Goal: Task Accomplishment & Management: Manage account settings

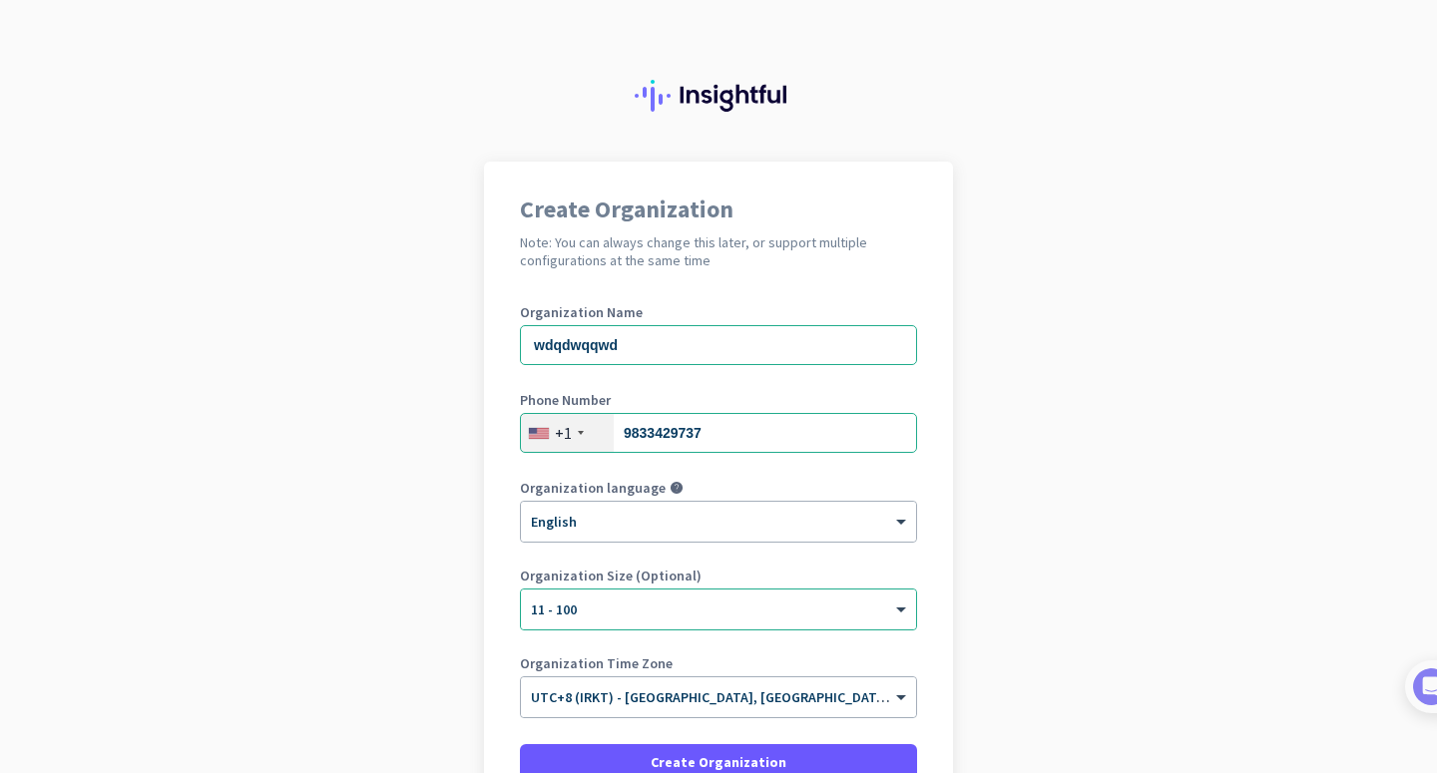
scroll to position [133, 0]
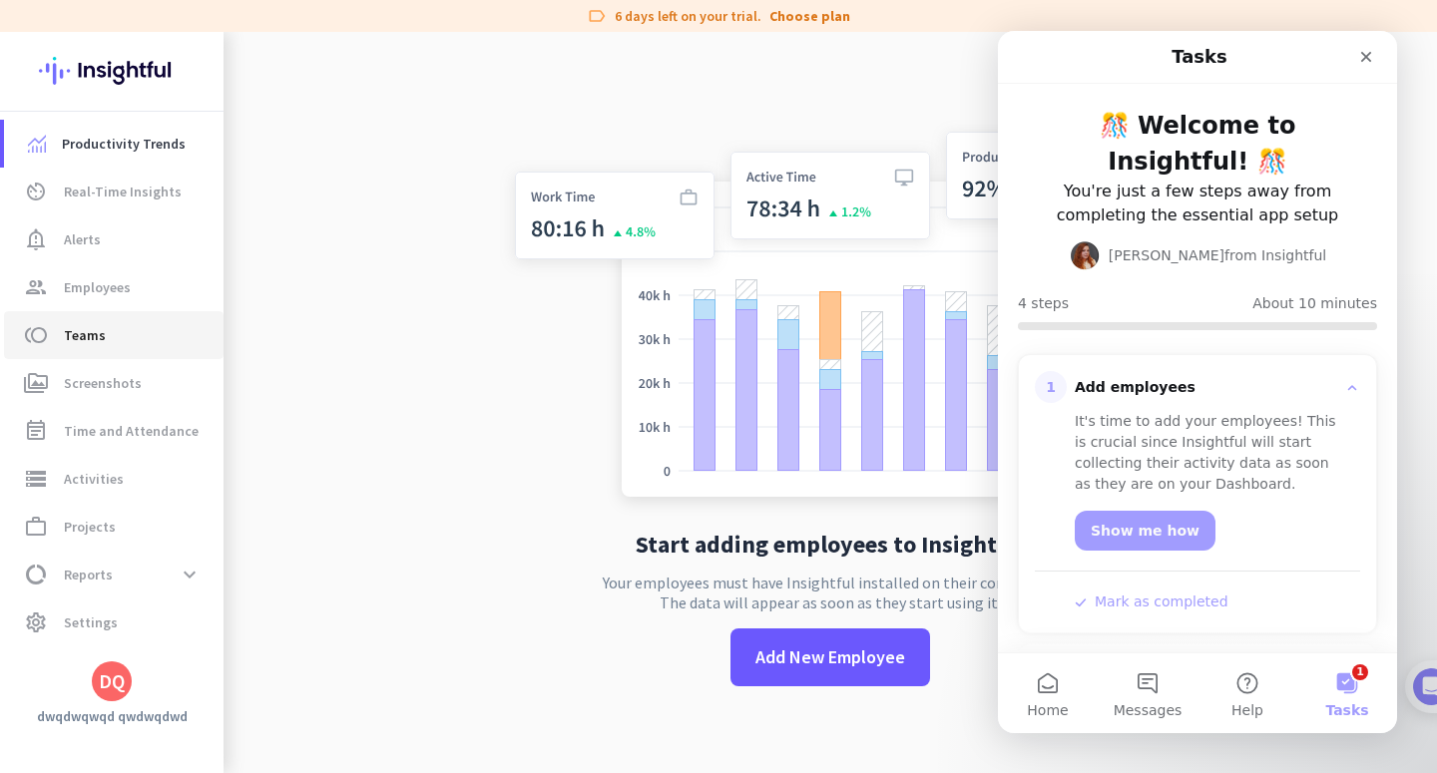
click at [119, 317] on link "toll Teams" at bounding box center [113, 335] width 219 height 48
click at [112, 333] on span "toll Teams" at bounding box center [114, 335] width 188 height 24
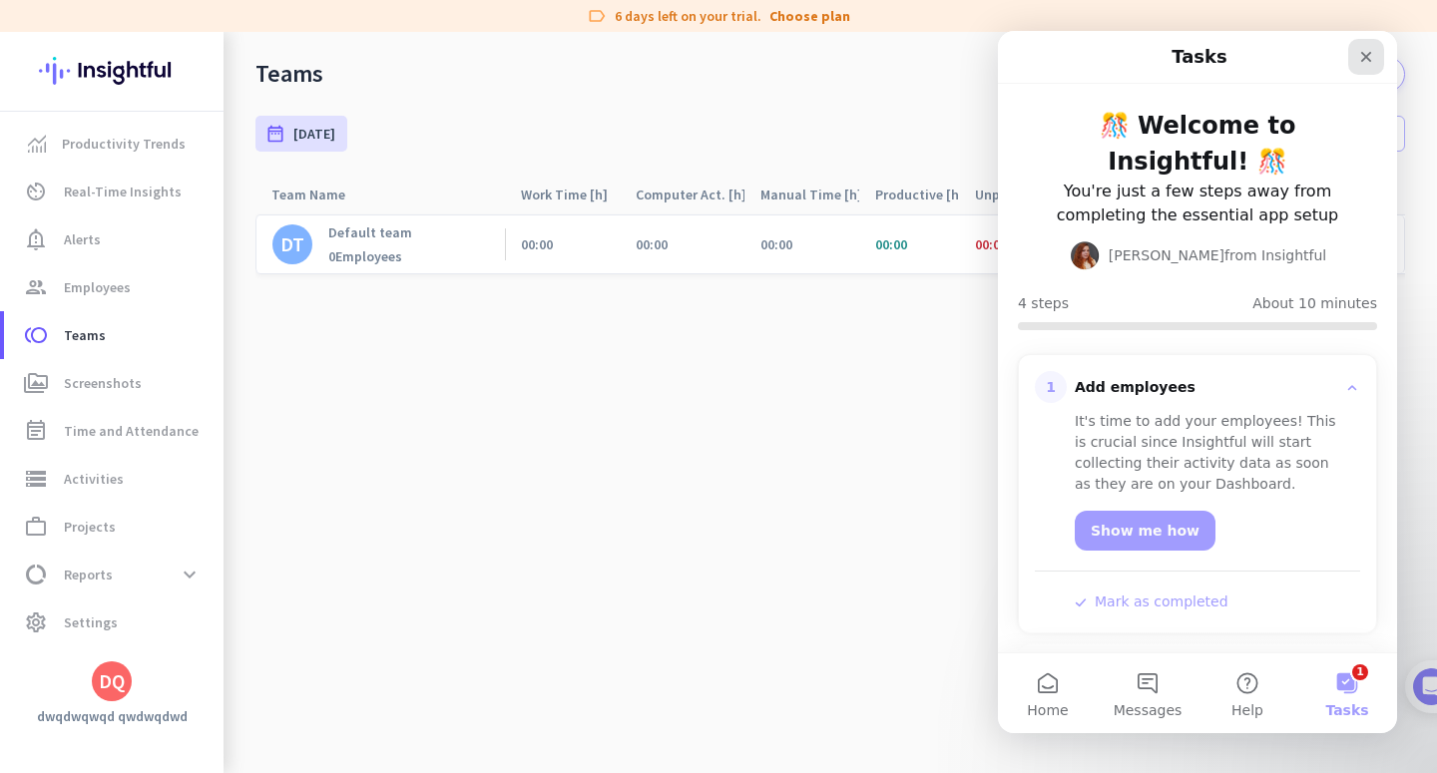
click at [1375, 51] on div "Close" at bounding box center [1366, 57] width 36 height 36
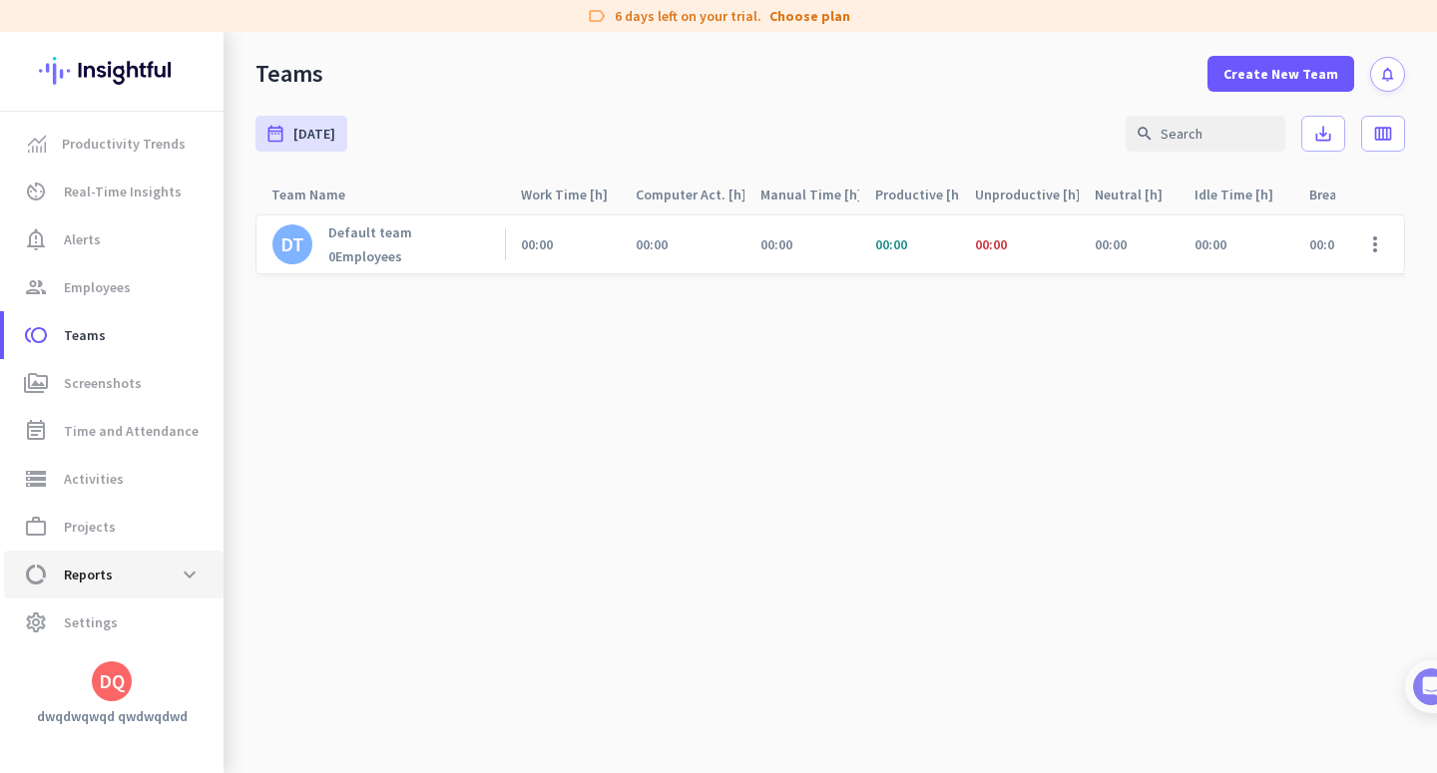
click at [102, 574] on span "Reports" at bounding box center [88, 575] width 49 height 24
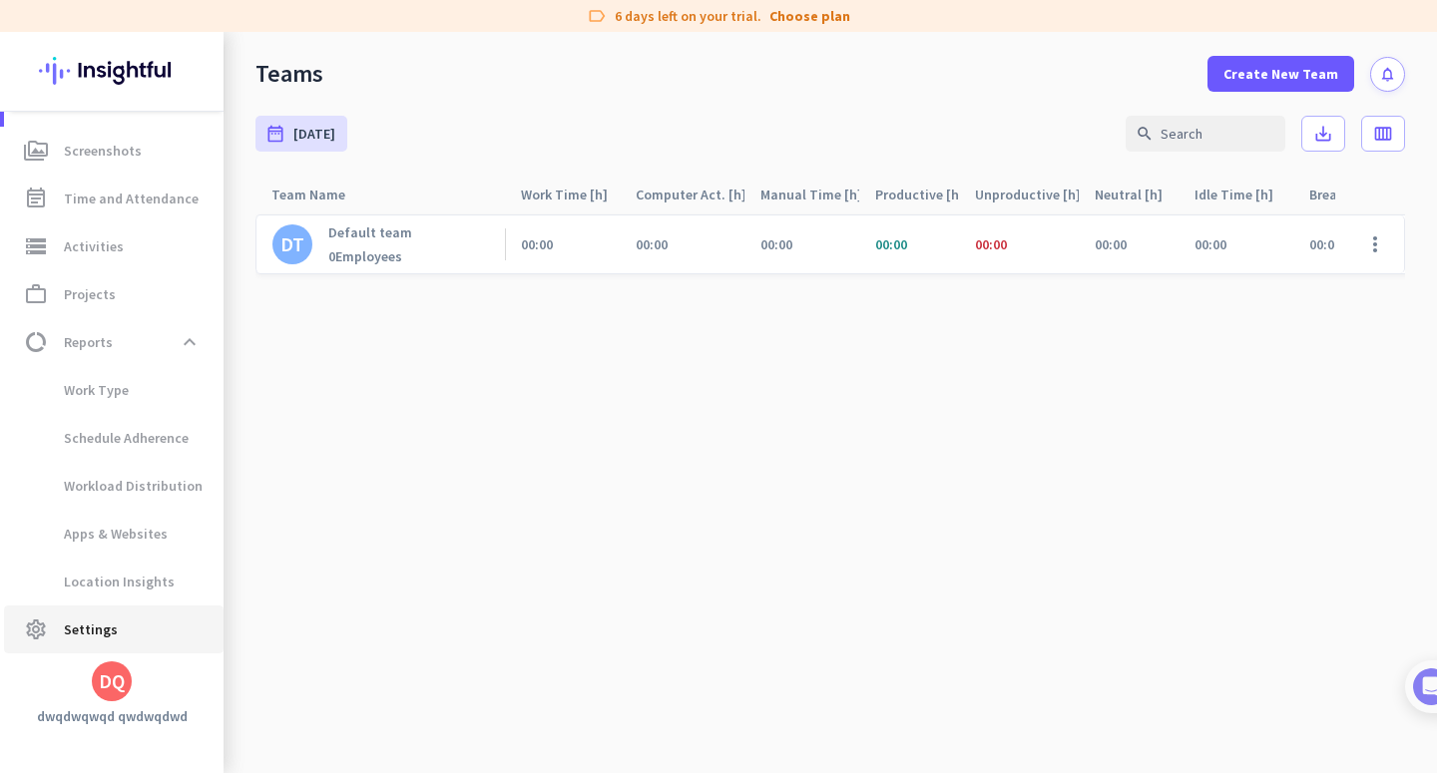
click at [120, 626] on span "settings Settings" at bounding box center [114, 630] width 188 height 24
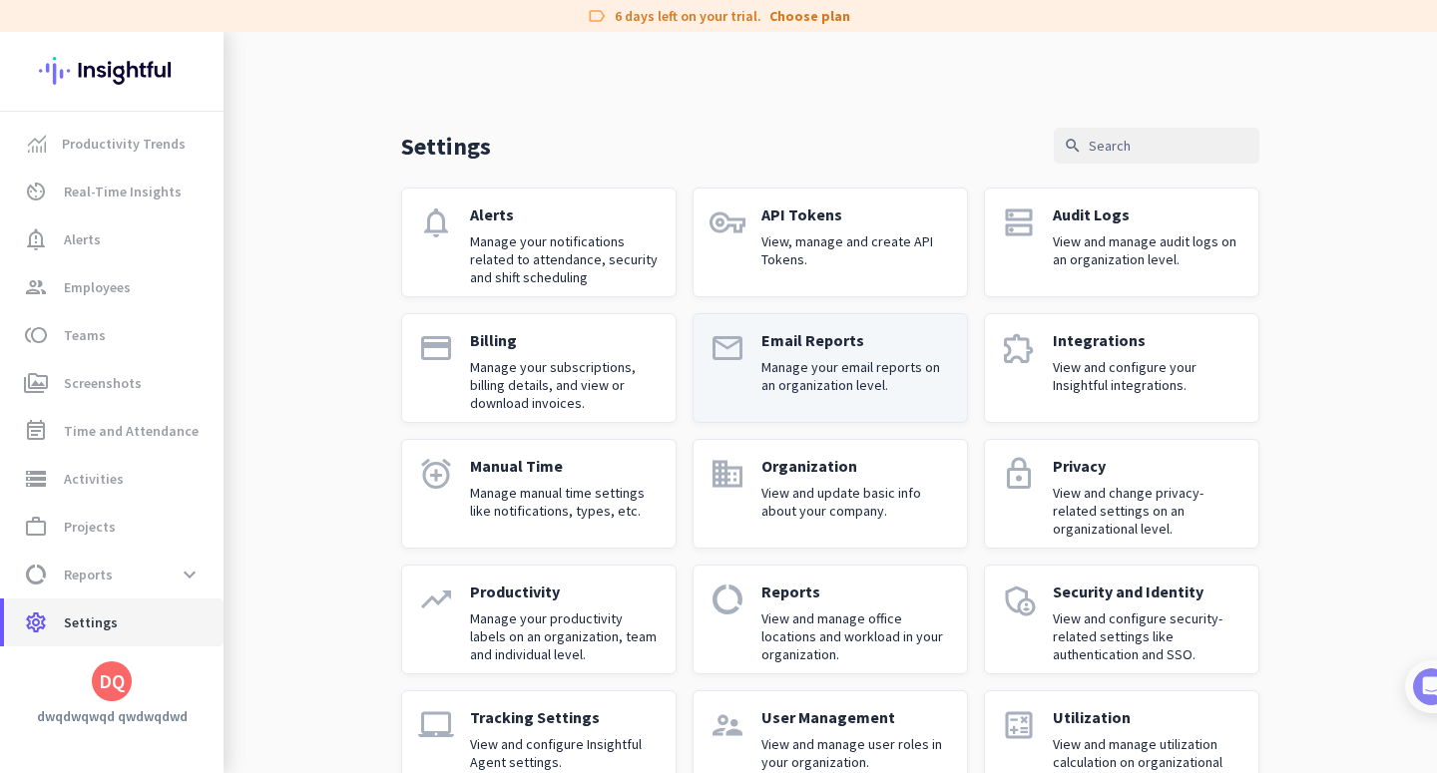
scroll to position [59, 0]
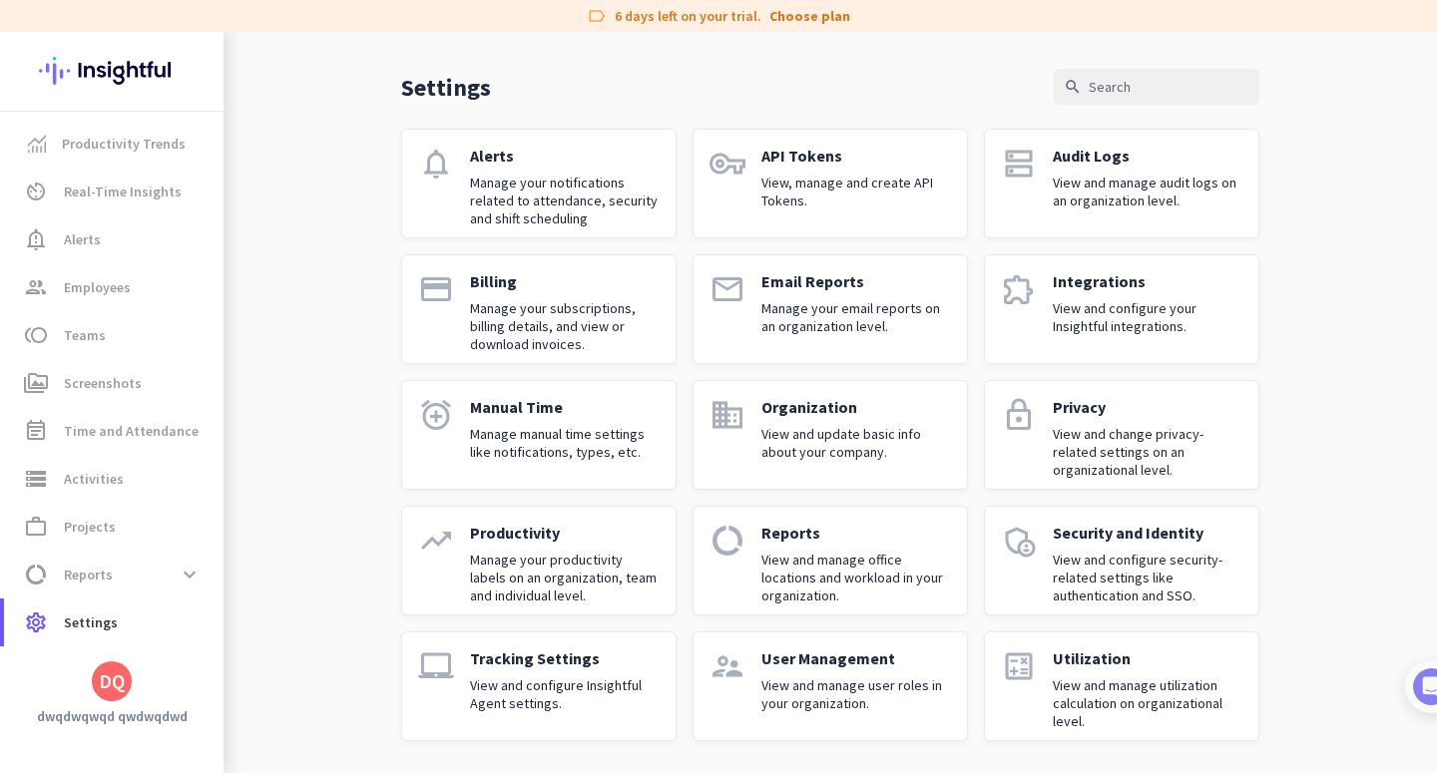
click at [884, 653] on p "User Management" at bounding box center [856, 658] width 190 height 20
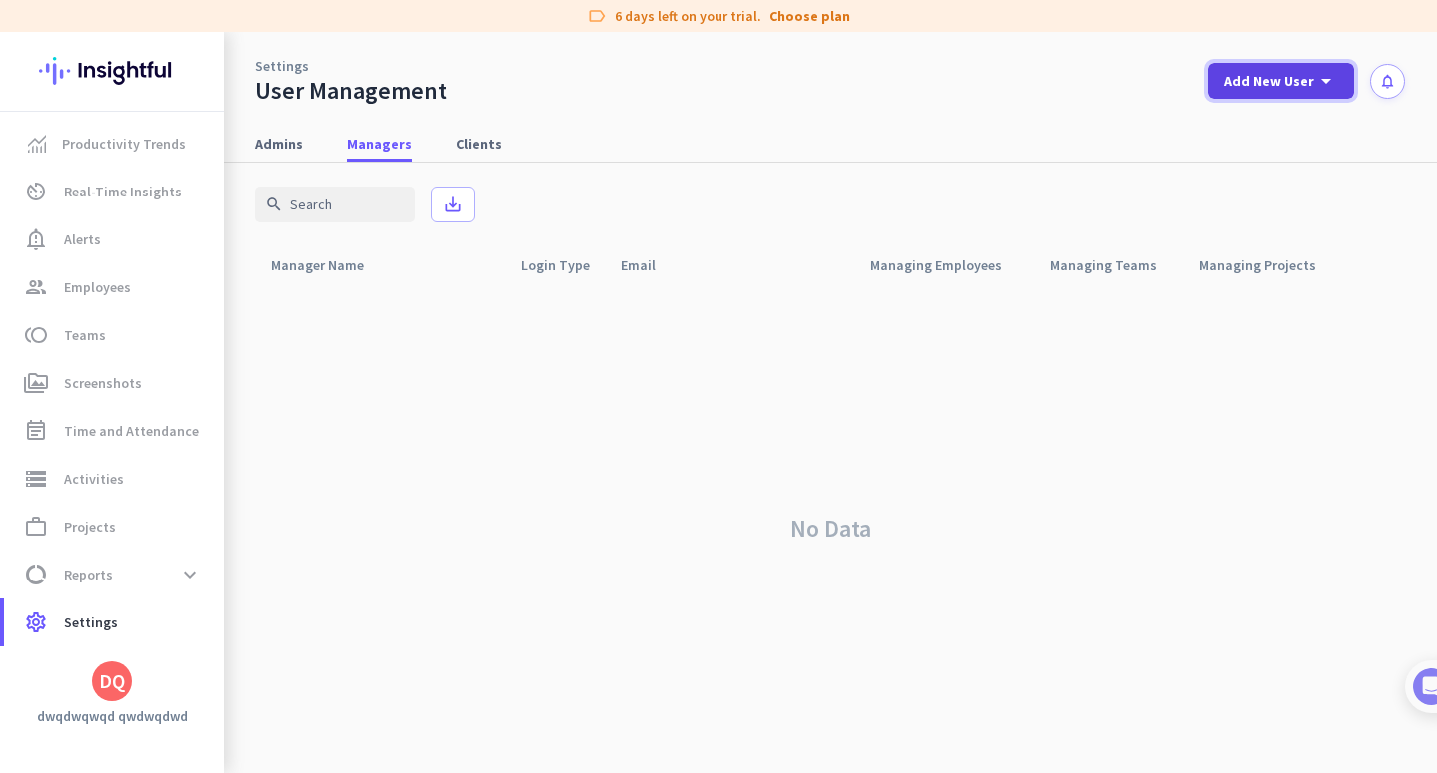
click at [1342, 80] on span at bounding box center [1281, 81] width 146 height 48
click at [938, 141] on div at bounding box center [718, 386] width 1437 height 773
click at [1220, 90] on span at bounding box center [1281, 81] width 146 height 48
drag, startPoint x: 1375, startPoint y: 200, endPoint x: 1387, endPoint y: 120, distance: 80.7
click at [1381, 158] on div at bounding box center [718, 386] width 1437 height 773
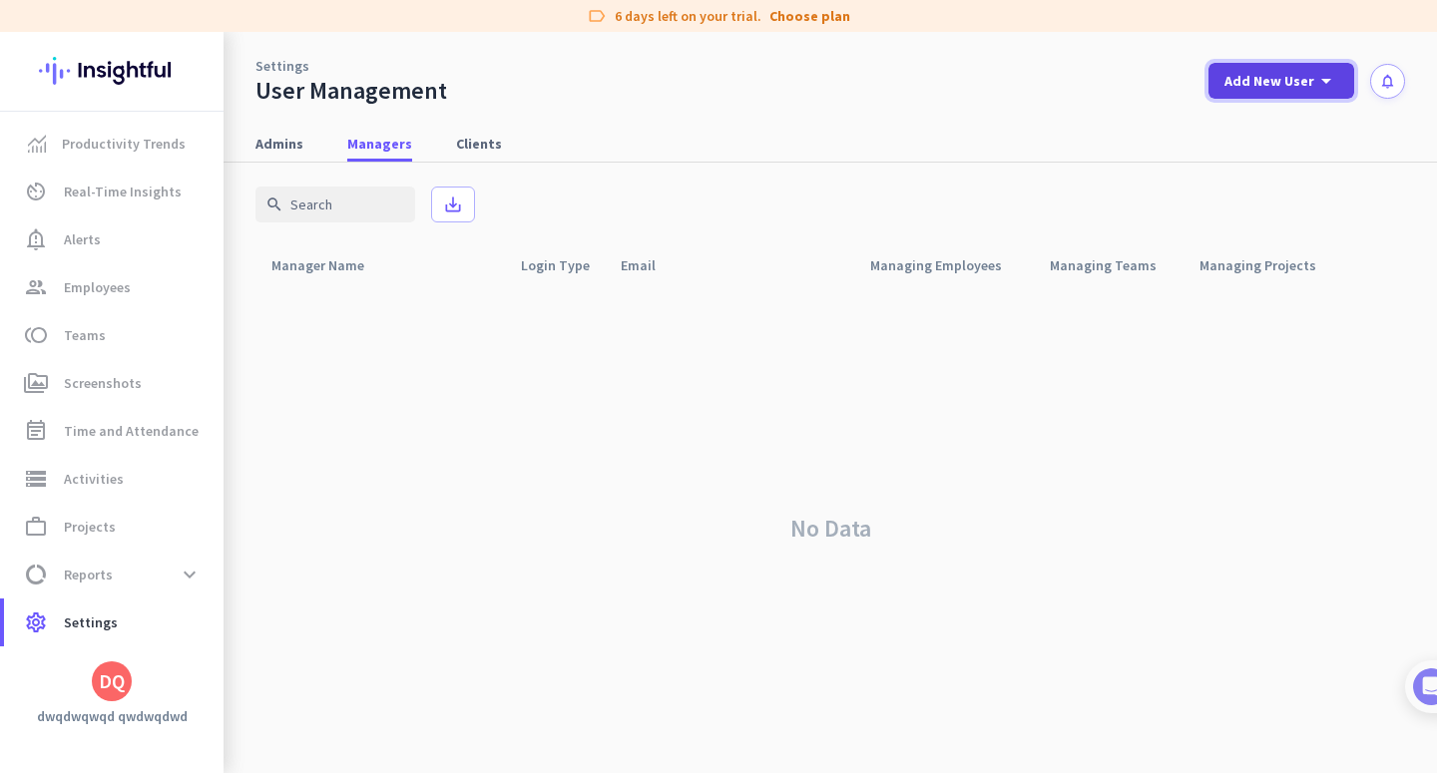
click at [1323, 79] on icon "arrow_drop_down" at bounding box center [1326, 81] width 24 height 24
click at [1268, 223] on div "Client" at bounding box center [1277, 221] width 41 height 20
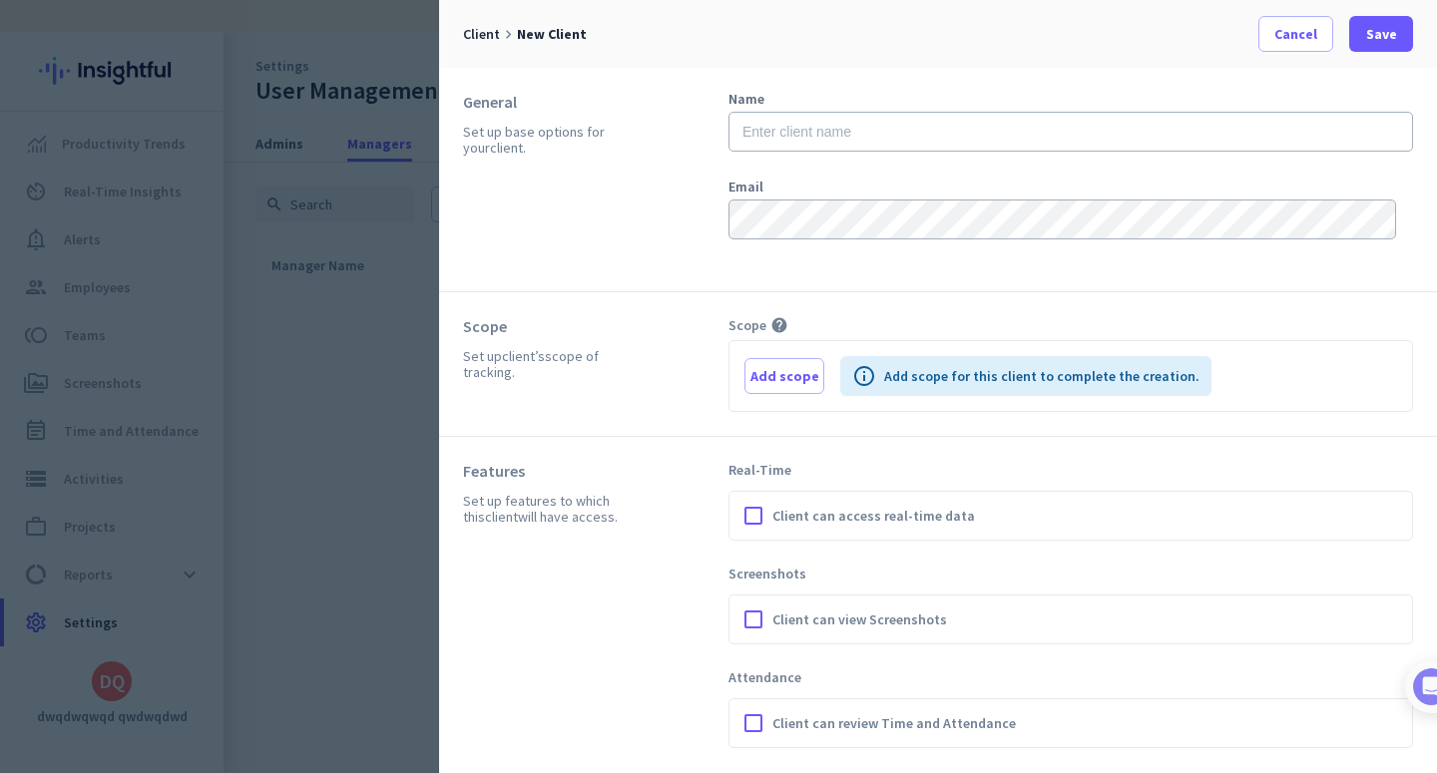
scroll to position [103, 0]
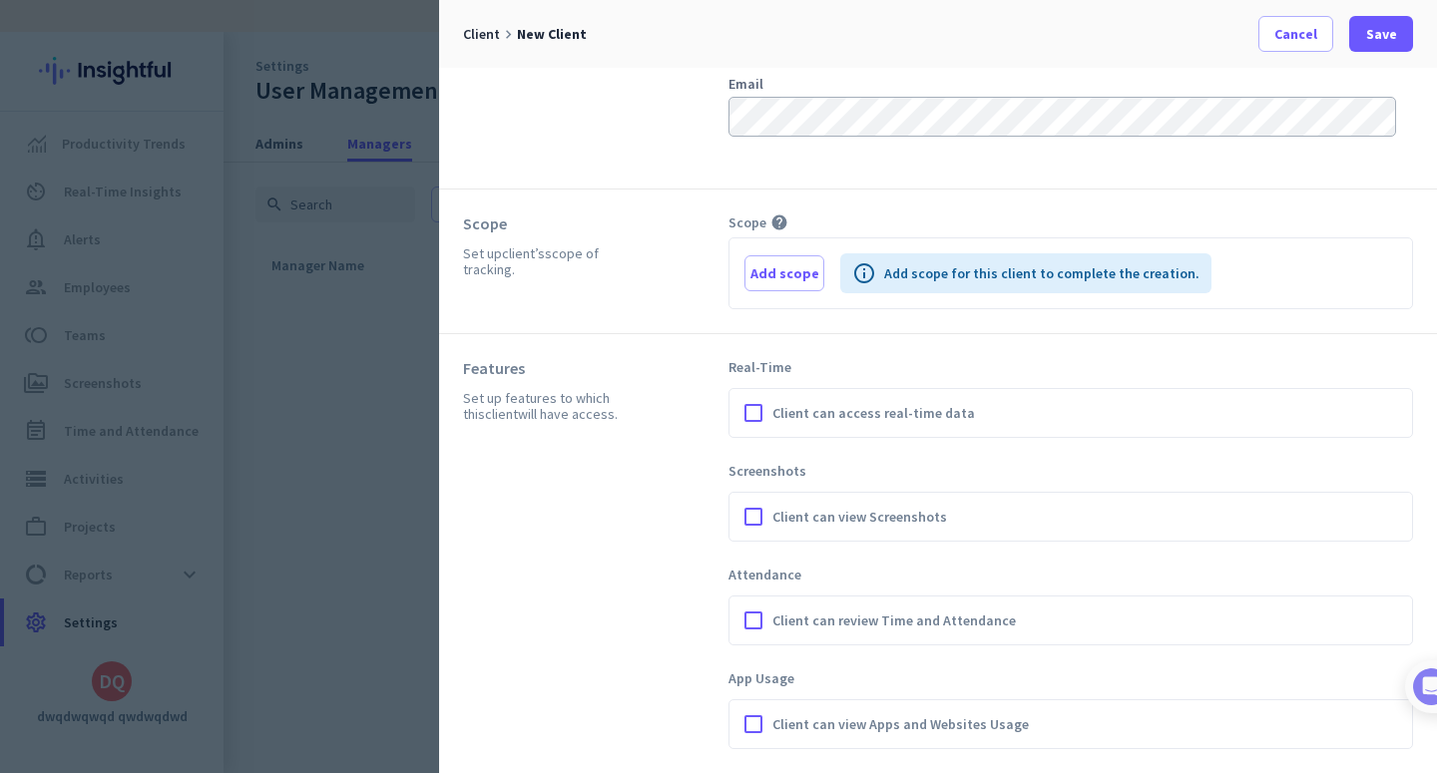
click at [265, 257] on div at bounding box center [718, 386] width 1437 height 773
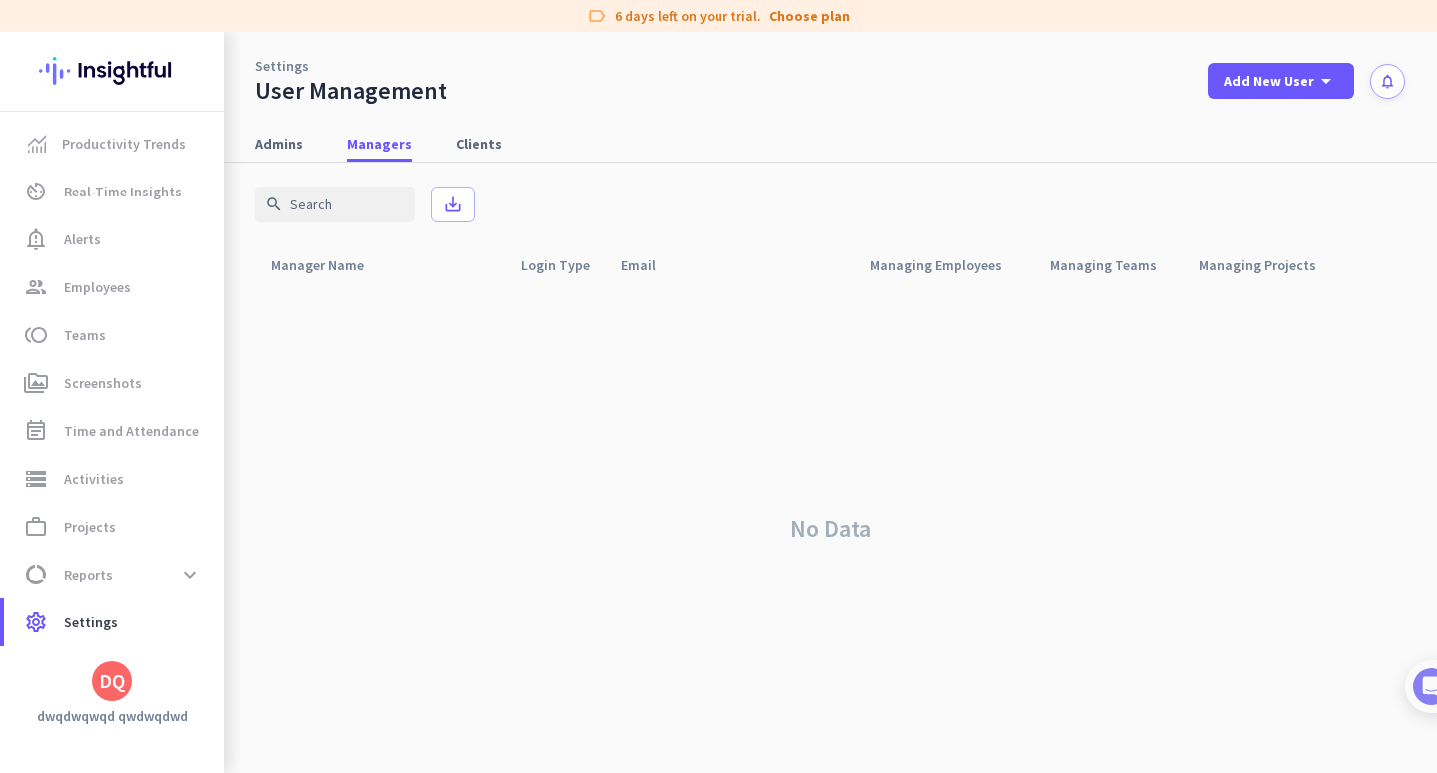
click at [320, 140] on div "Admins Managers Clients" at bounding box center [829, 144] width 1213 height 37
click at [477, 142] on span "Clients" at bounding box center [479, 144] width 46 height 20
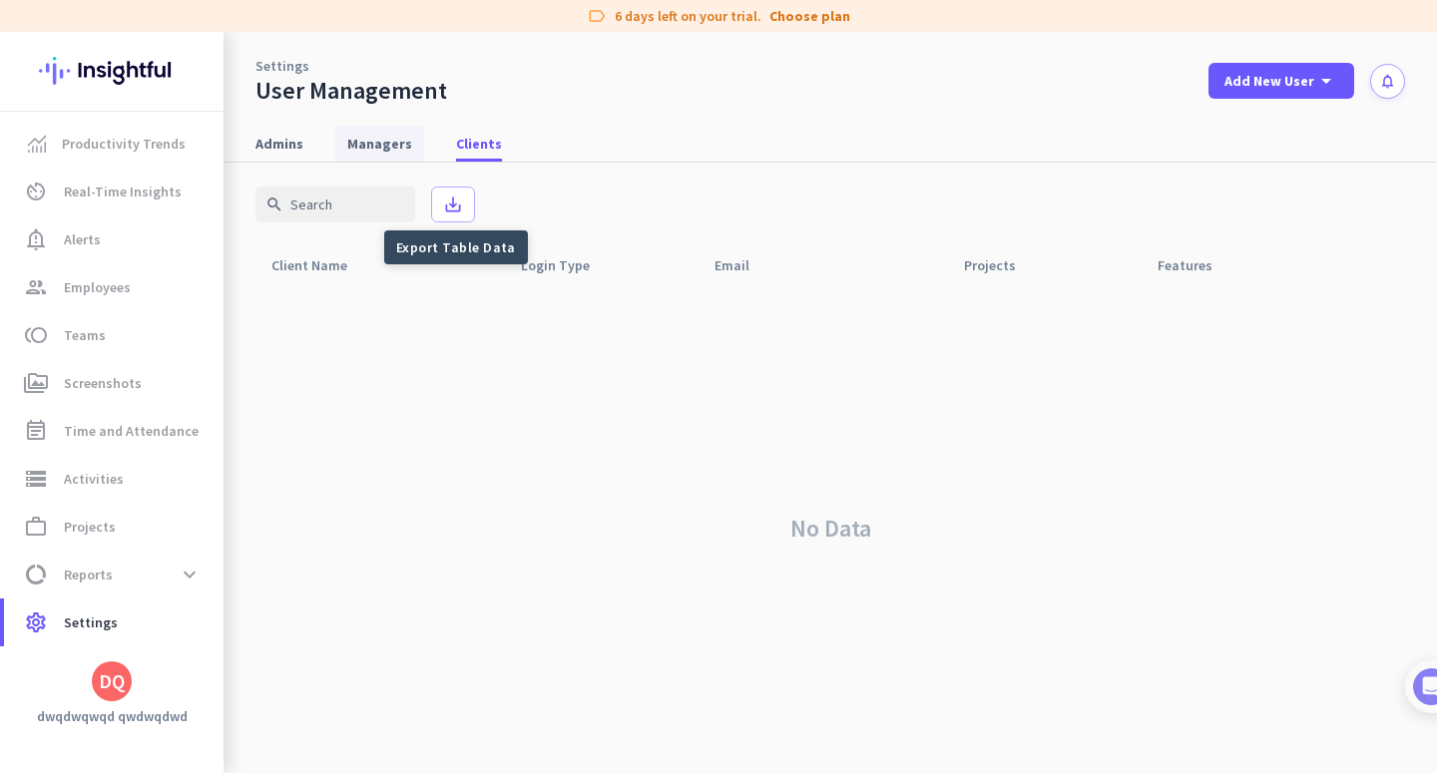
click at [399, 144] on span "Managers" at bounding box center [379, 144] width 65 height 20
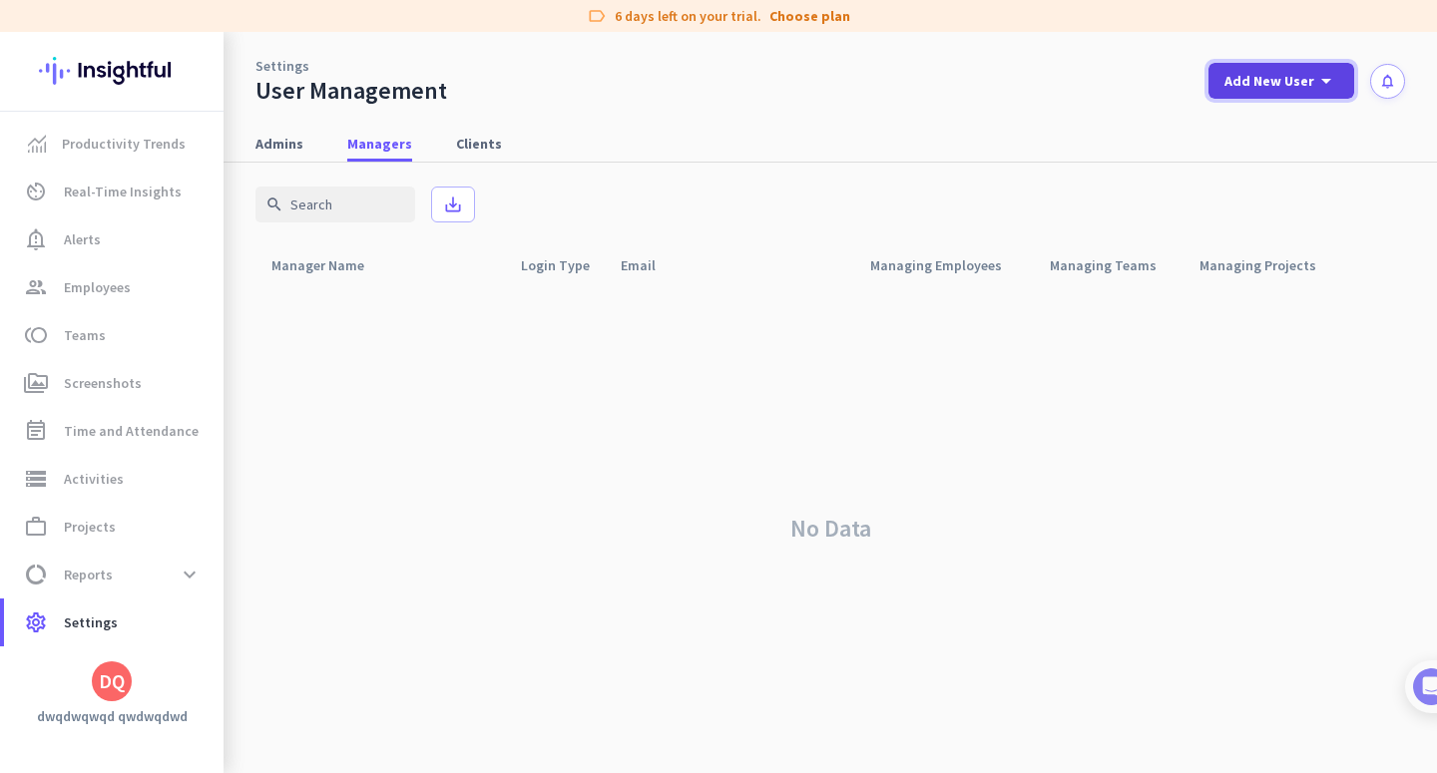
click at [1283, 92] on div "Add New User arrow_drop_down" at bounding box center [1281, 81] width 114 height 24
click at [1267, 171] on div "Manager" at bounding box center [1287, 173] width 61 height 20
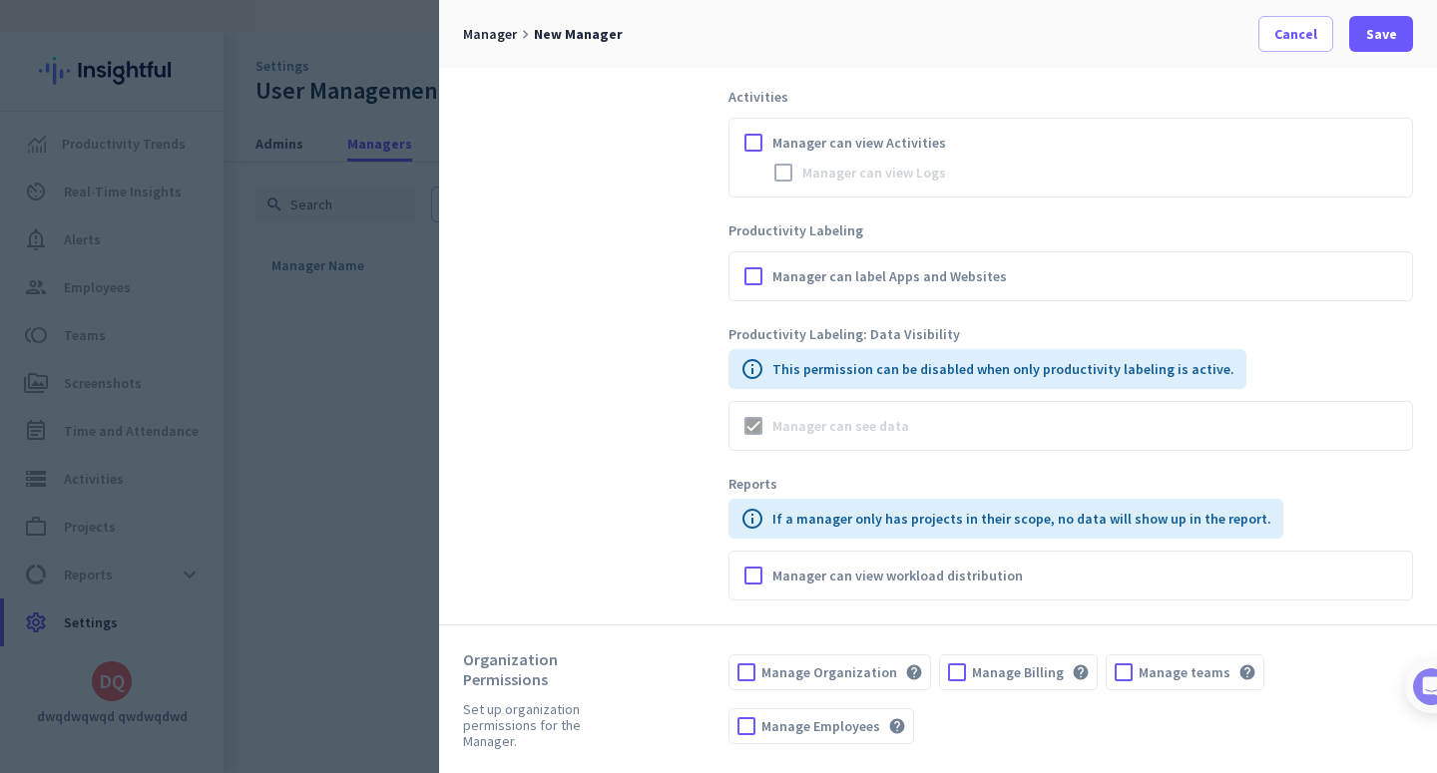
scroll to position [966, 0]
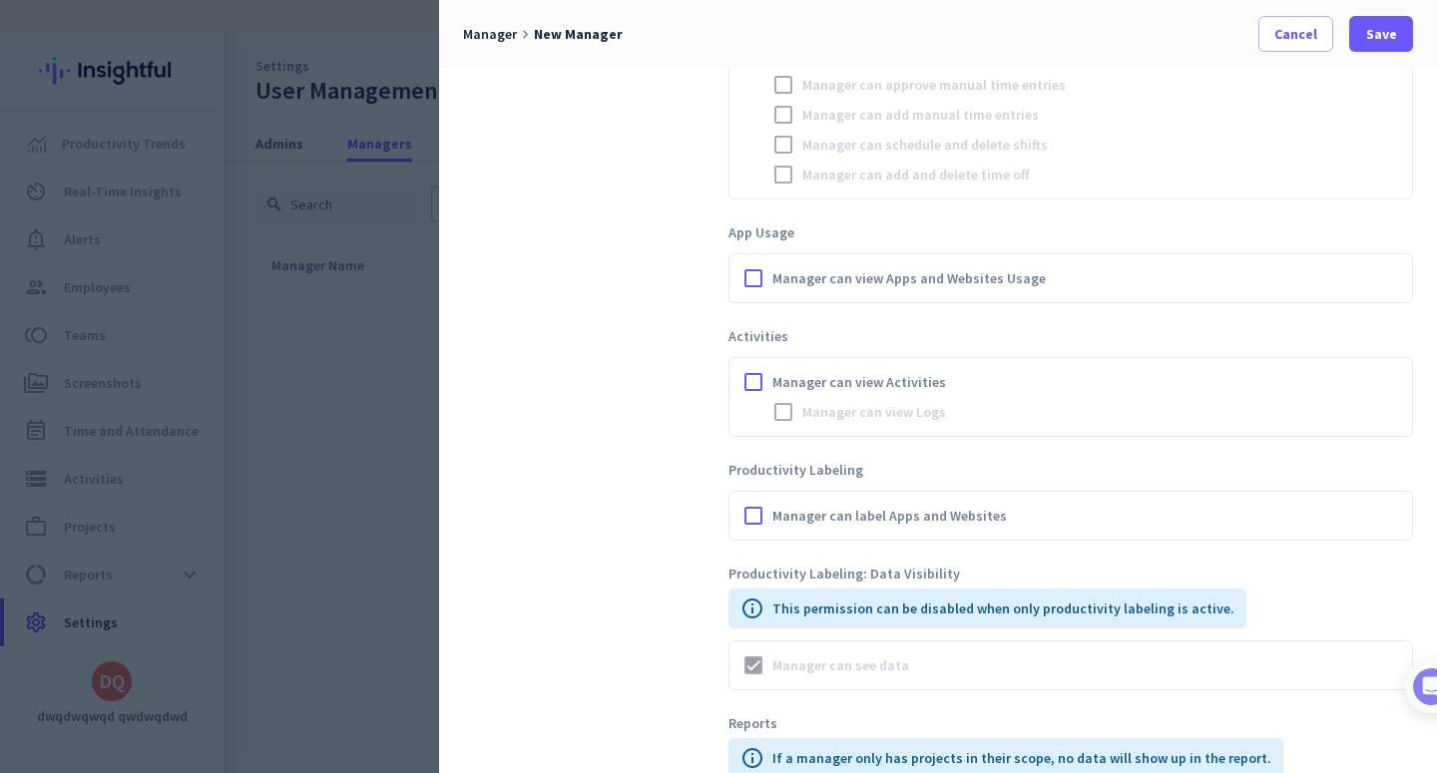
click at [881, 660] on div "Manager can see data" at bounding box center [1070, 666] width 684 height 50
click at [329, 257] on div at bounding box center [718, 386] width 1437 height 773
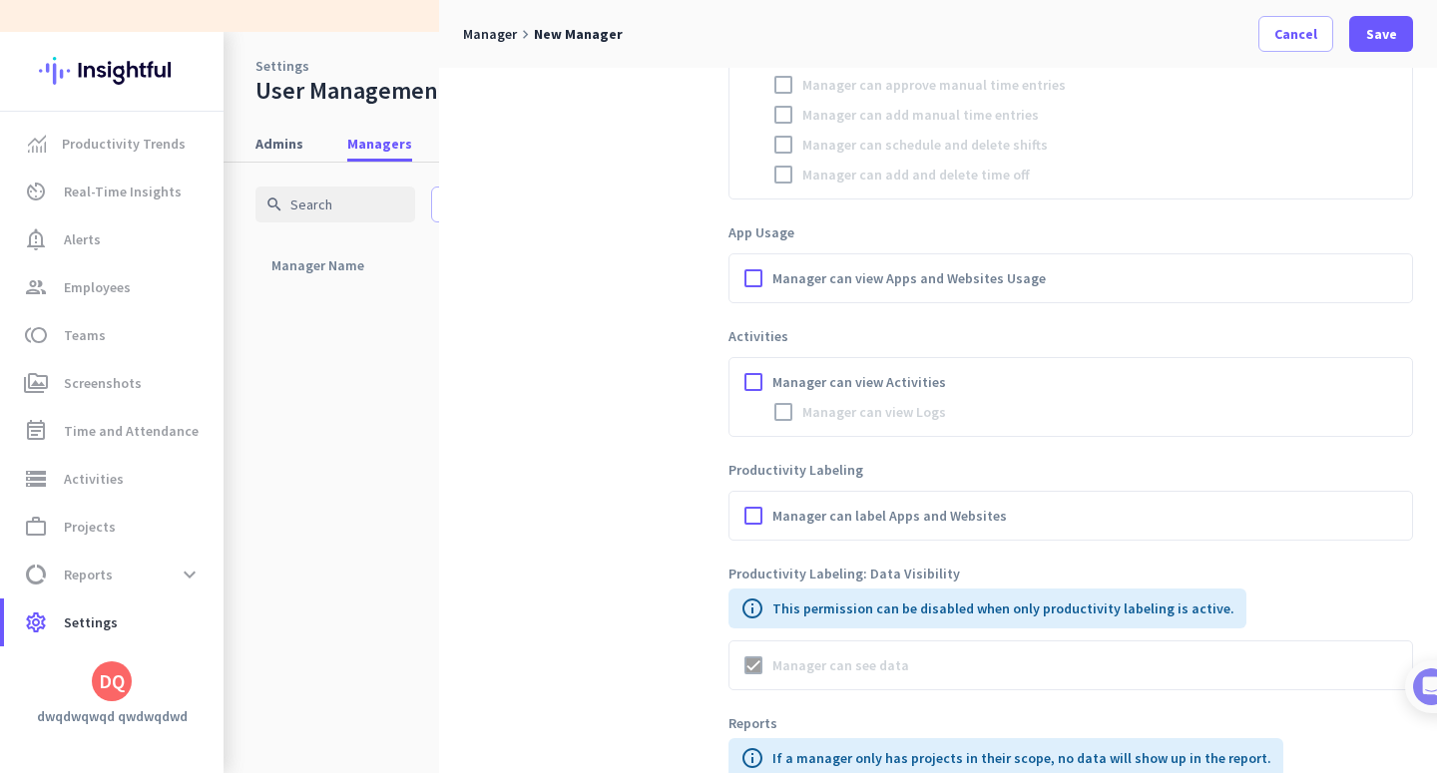
click at [300, 236] on div "search save_alt" at bounding box center [829, 205] width 1149 height 84
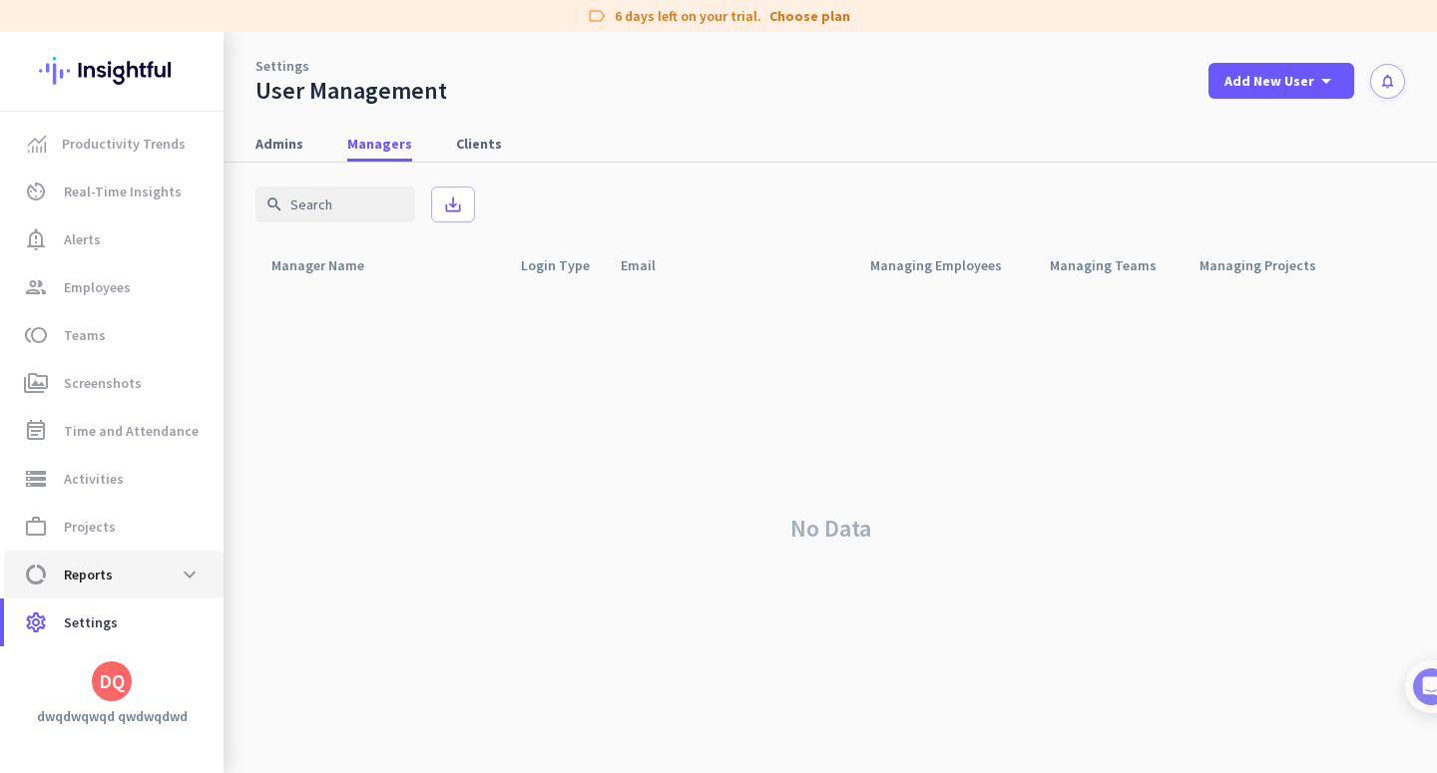
click at [149, 586] on span "data_usage Reports expand_more" at bounding box center [114, 575] width 188 height 36
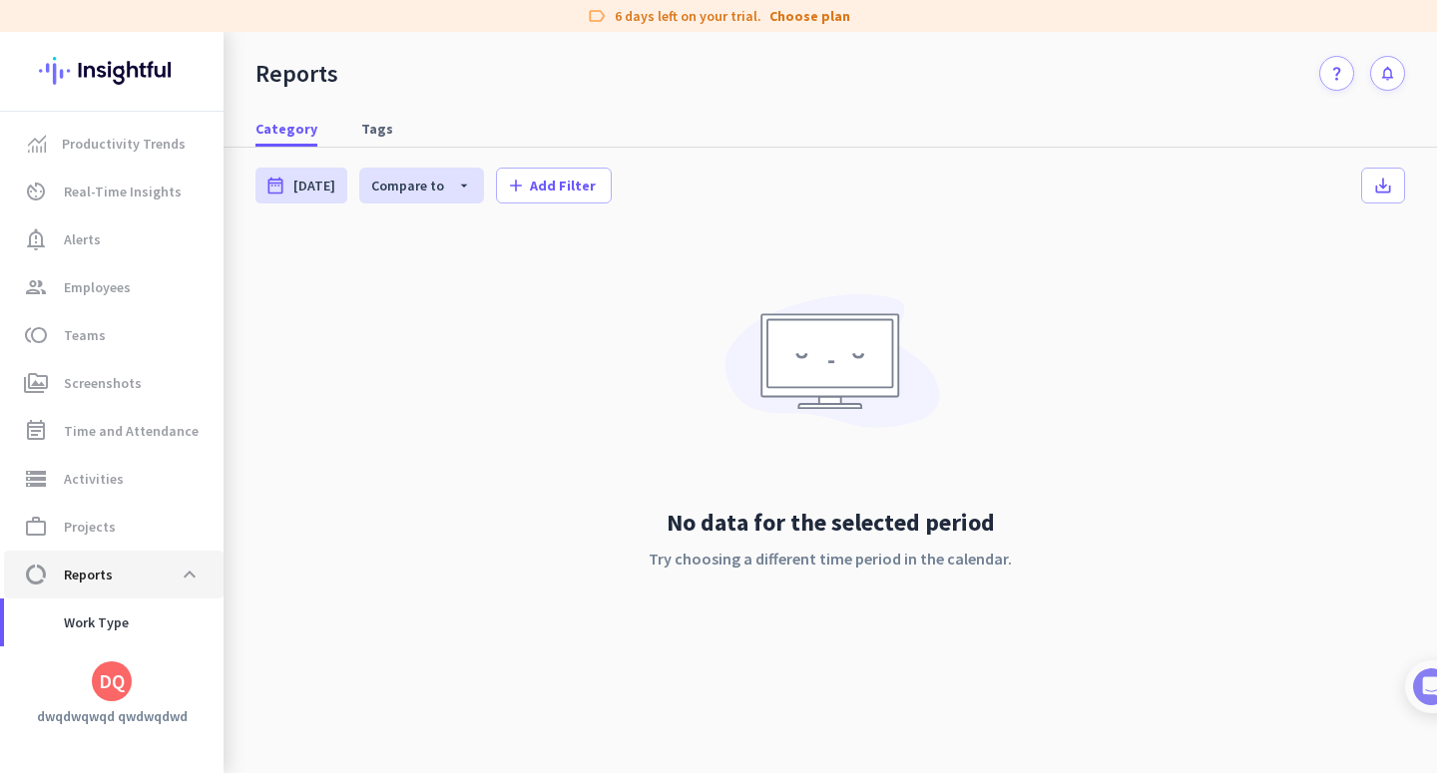
scroll to position [177, 0]
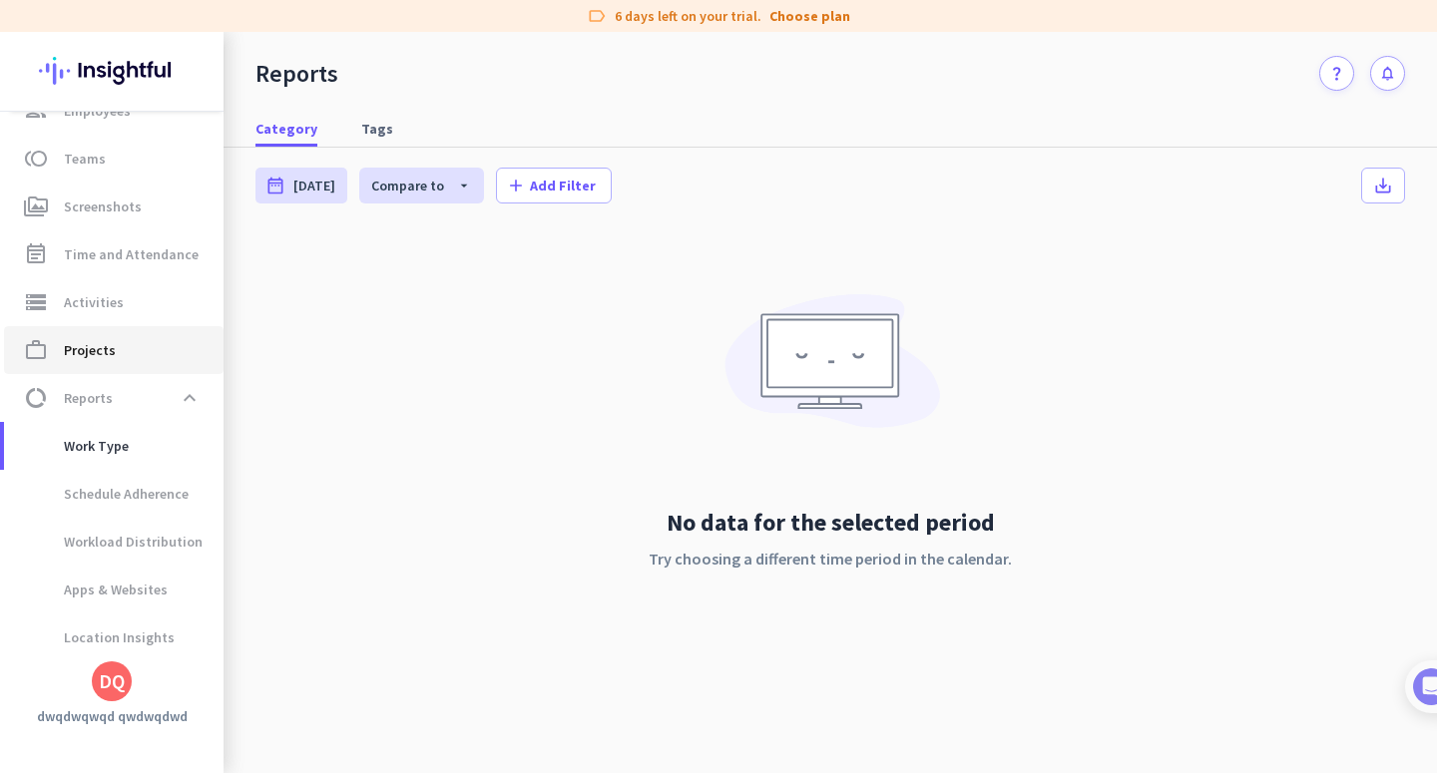
click at [131, 362] on link "work_outline Projects" at bounding box center [113, 350] width 219 height 48
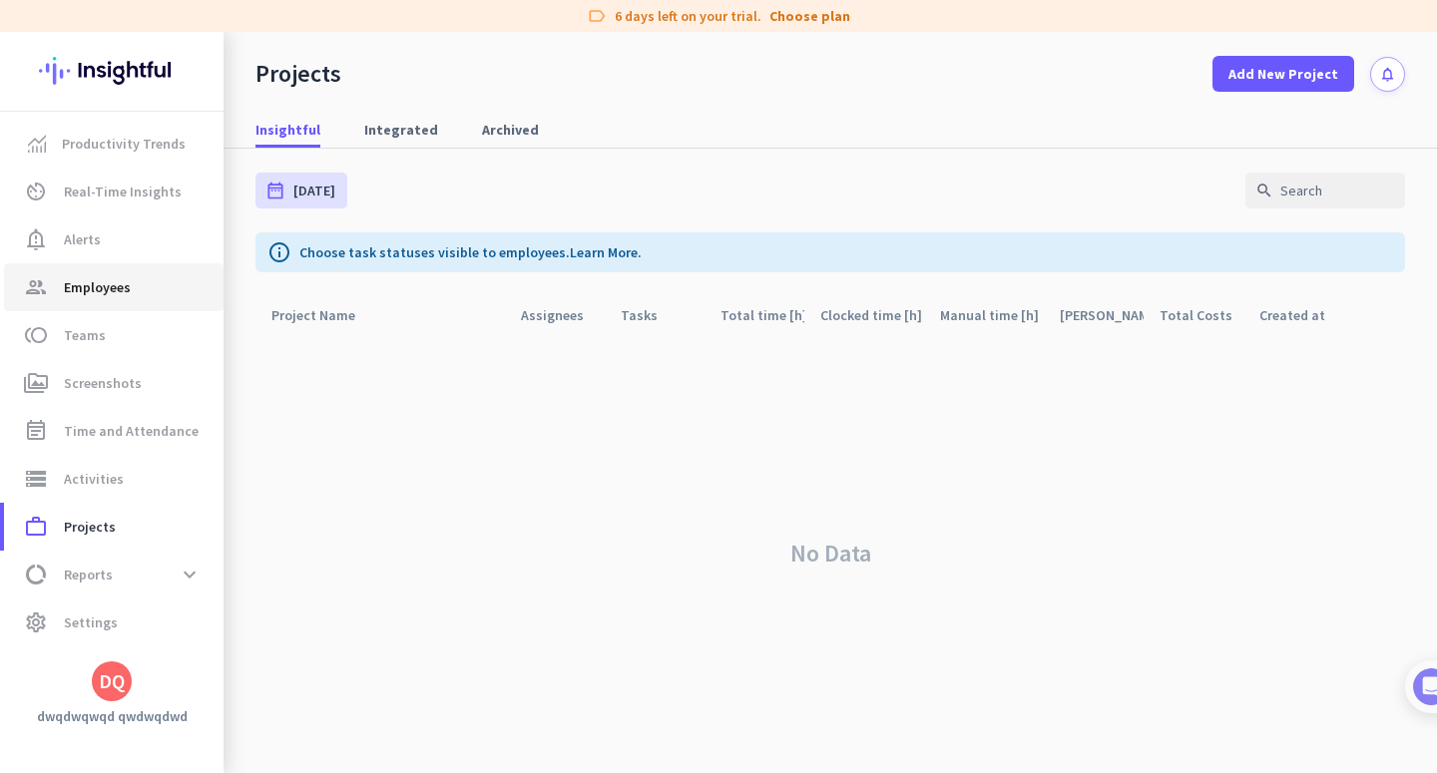
click at [98, 270] on link "group Employees" at bounding box center [113, 287] width 219 height 48
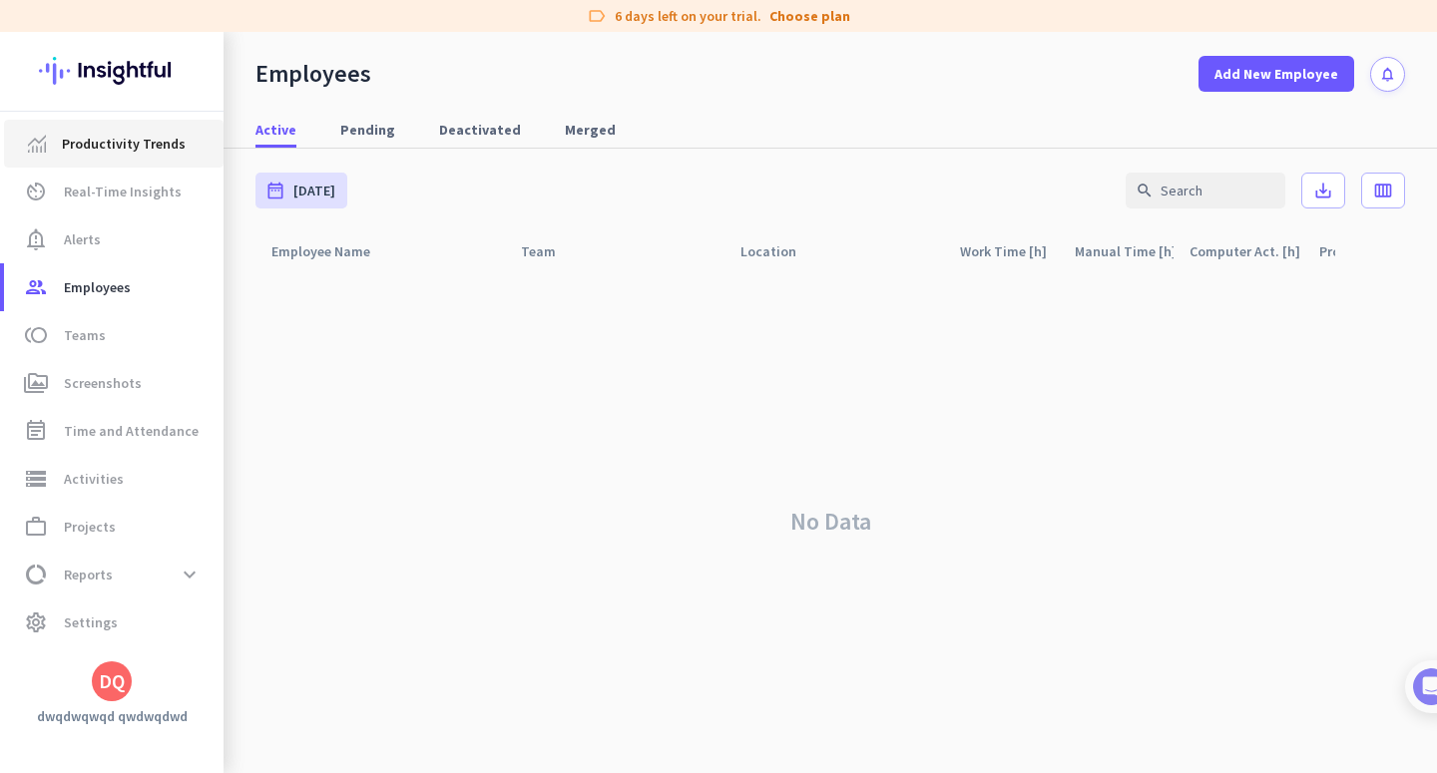
click at [120, 149] on span "Productivity Trends" at bounding box center [124, 144] width 124 height 24
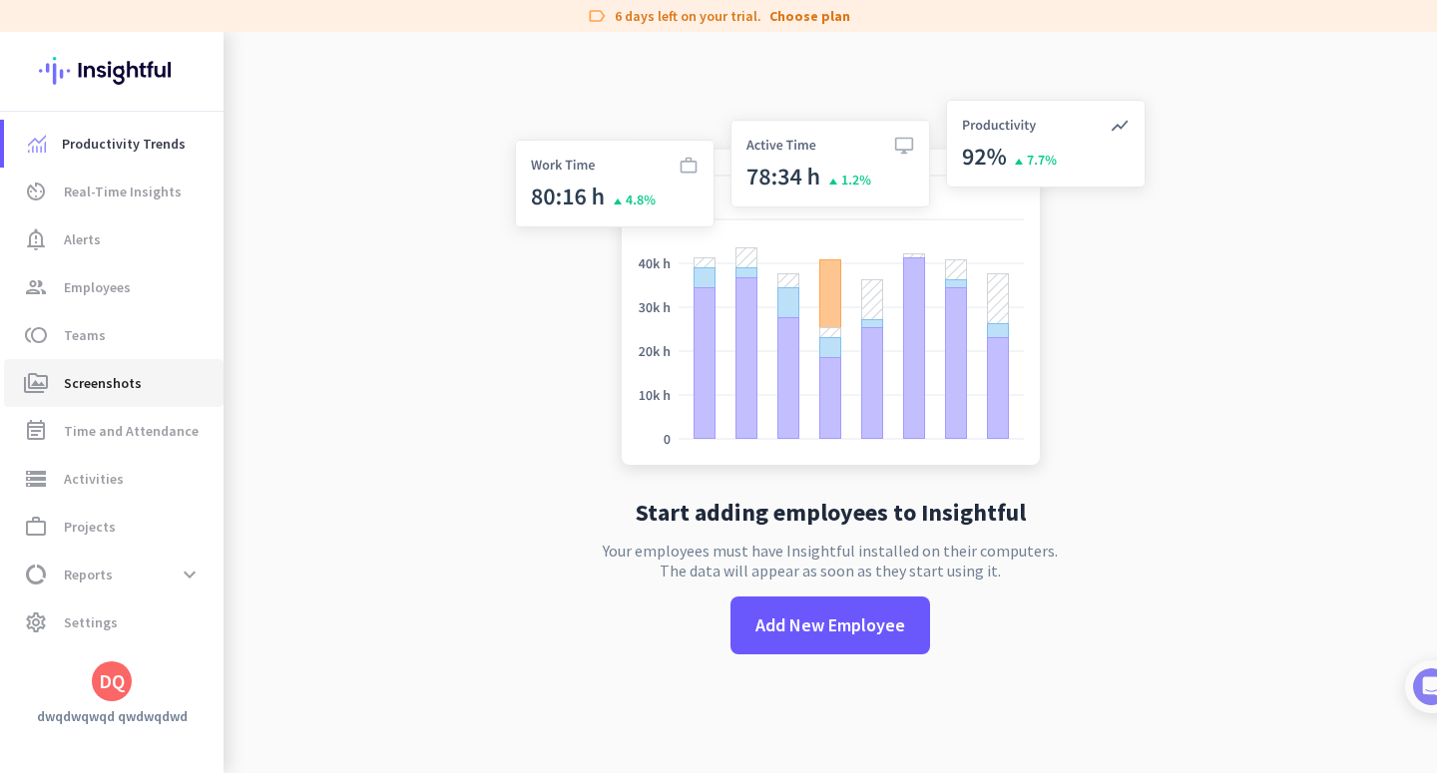
click at [145, 361] on link "perm_media Screenshots" at bounding box center [113, 383] width 219 height 48
click at [147, 344] on span "toll Teams" at bounding box center [114, 335] width 188 height 24
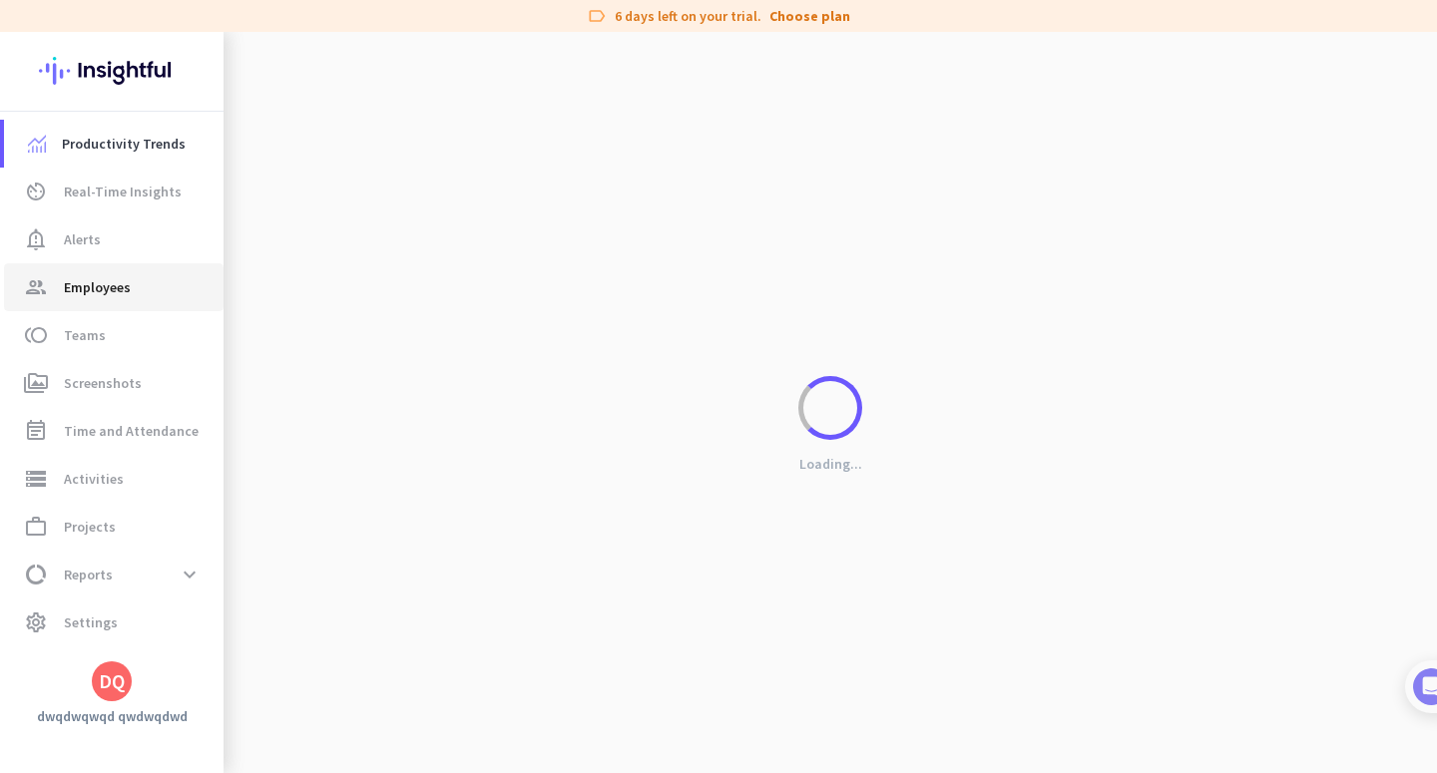
click at [147, 285] on span "group Employees" at bounding box center [114, 287] width 188 height 24
